Goal: Understand site structure: Grasp the organization and layout of the website

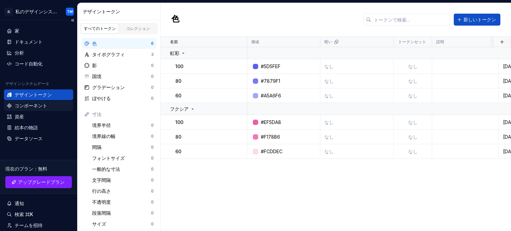
click at [42, 105] on font "コンポーネント" at bounding box center [31, 106] width 33 height 6
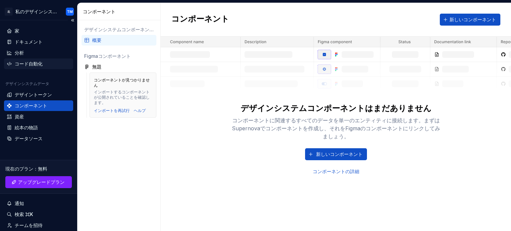
click at [40, 69] on div "コード自動化" at bounding box center [38, 64] width 69 height 11
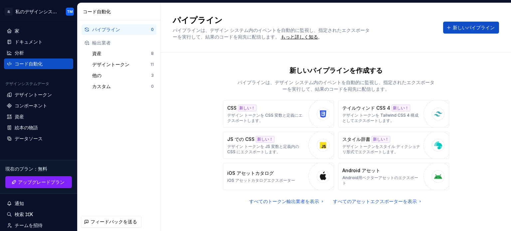
click at [160, 139] on div "パイプライン 0 輸出業者 資産 8 デザイントークン 11 他の 3 カスタム 0" at bounding box center [119, 116] width 83 height 192
click at [23, 96] on font "デザイントークン" at bounding box center [33, 95] width 37 height 6
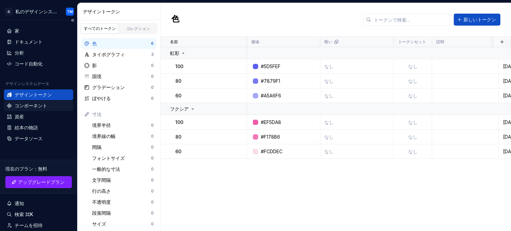
click at [26, 105] on font "コンポーネント" at bounding box center [31, 106] width 33 height 6
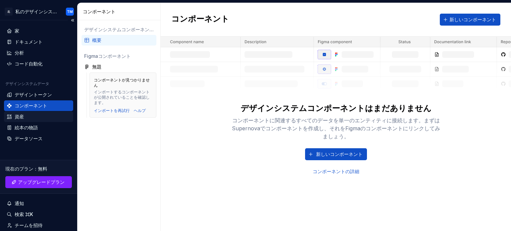
click at [28, 112] on div "資産" at bounding box center [38, 116] width 69 height 11
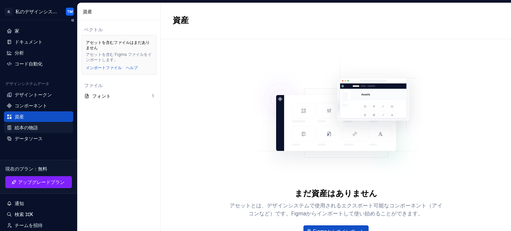
click at [28, 127] on font "絵本の物語" at bounding box center [26, 128] width 23 height 6
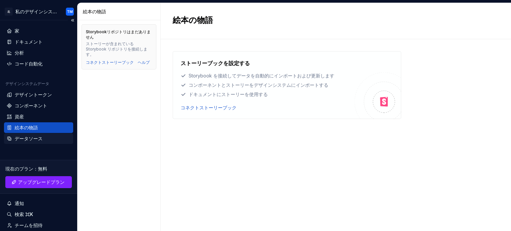
click at [27, 138] on font "データソース" at bounding box center [29, 139] width 28 height 6
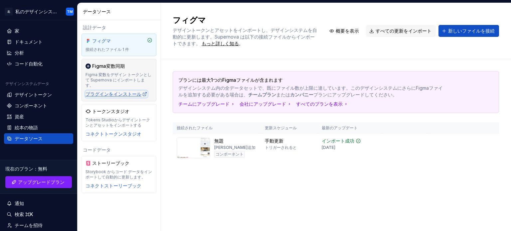
click at [118, 91] on font "プラグインをインストール" at bounding box center [114, 94] width 56 height 6
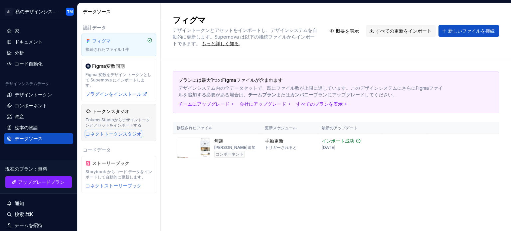
click at [128, 131] on font "コネクトトークンスタジオ" at bounding box center [114, 134] width 56 height 6
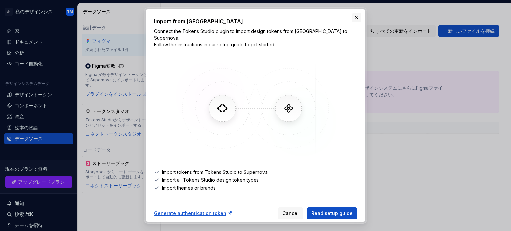
click at [354, 20] on button "button" at bounding box center [356, 17] width 9 height 9
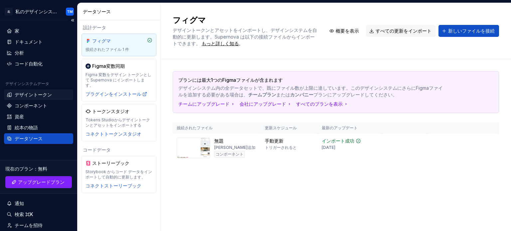
click at [45, 91] on div "デザイントークン" at bounding box center [38, 95] width 69 height 11
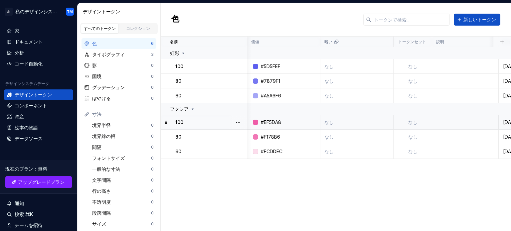
scroll to position [0, 52]
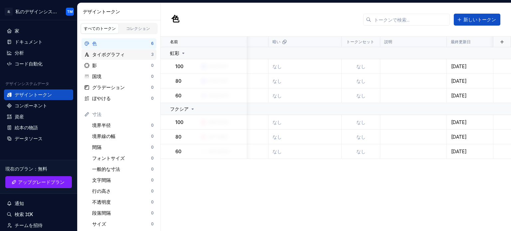
click at [137, 58] on div "タイポグラフィ 3" at bounding box center [119, 54] width 75 height 11
